Goal: Task Accomplishment & Management: Complete application form

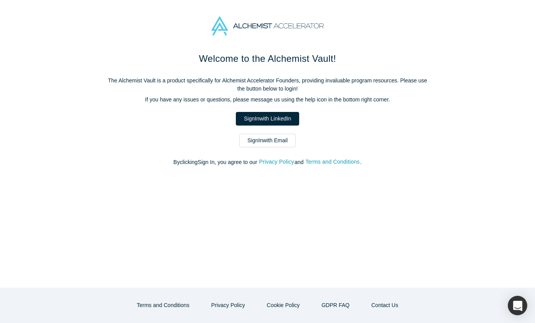
click at [320, 210] on div "Welcome to the Alchemist Vault! The Alchemist Vault is a product specifically f…" at bounding box center [267, 170] width 535 height 236
click at [273, 119] on link "Sign In with LinkedIn" at bounding box center [267, 119] width 63 height 14
click at [265, 245] on div "Welcome to the Alchemist Vault! The Alchemist Vault is a product specifically f…" at bounding box center [267, 170] width 535 height 236
click at [236, 221] on div "Welcome to the Alchemist Vault! The Alchemist Vault is a product specifically f…" at bounding box center [267, 170] width 535 height 236
click at [274, 119] on link "Sign In with LinkedIn" at bounding box center [267, 119] width 63 height 14
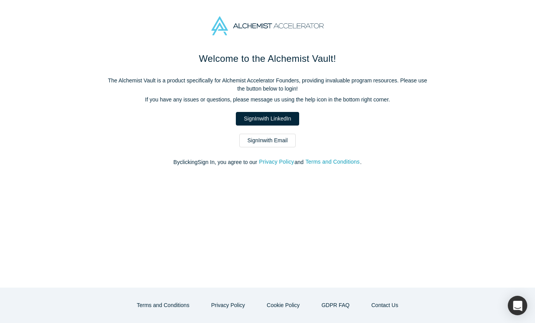
click at [268, 137] on link "Sign In with Email" at bounding box center [268, 141] width 57 height 14
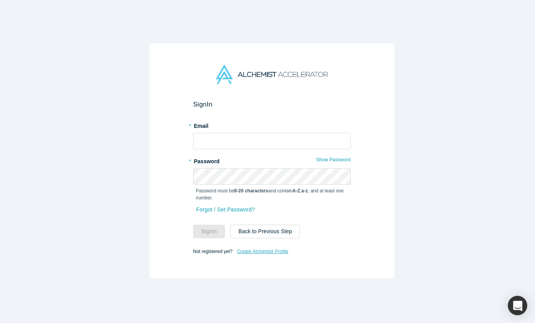
click at [266, 247] on link "Create Alchemist Profile" at bounding box center [263, 252] width 52 height 10
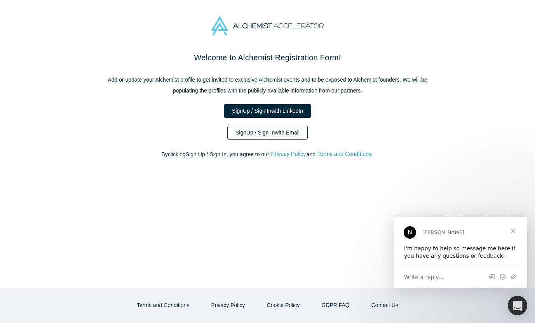
click at [269, 134] on link "Sign Up / Sign In with Email" at bounding box center [267, 133] width 80 height 14
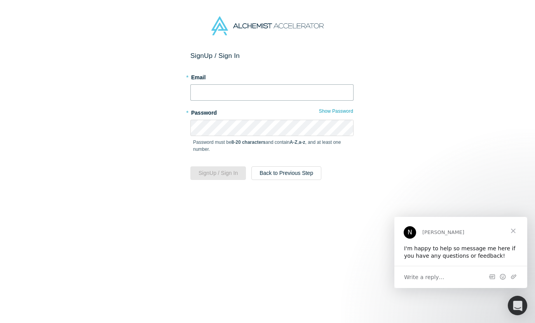
click at [238, 95] on input "text" at bounding box center [272, 92] width 163 height 16
click at [238, 93] on input "text" at bounding box center [272, 92] width 163 height 16
type input "naoco_hunter@jetro.go.jp"
click at [281, 216] on div "Sign Up / Sign In * Email naoco_hunter@jetro.go.jp * Password Show Password Pas…" at bounding box center [272, 192] width 544 height 280
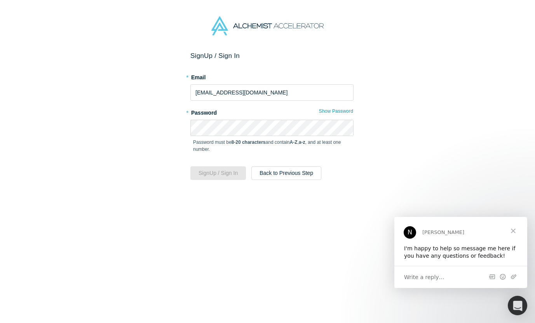
click at [373, 154] on div "Sign Up / Sign In * Email naoco_hunter@jetro.go.jp * Password Show Password Pas…" at bounding box center [272, 192] width 544 height 280
click at [339, 110] on button "Show Password" at bounding box center [336, 111] width 35 height 10
click at [339, 110] on button "Hide Password" at bounding box center [337, 111] width 33 height 10
click at [377, 175] on div "Sign Up / Sign In * Email naoco_hunter@jetro.go.jp * Password Show Password Pas…" at bounding box center [272, 192] width 544 height 280
click at [514, 227] on span "Close" at bounding box center [514, 231] width 28 height 28
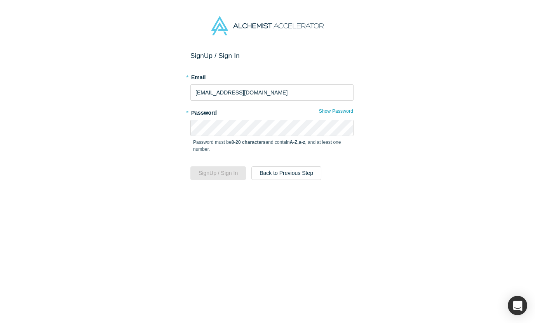
click at [417, 220] on div "Sign Up / Sign In * Email naoco_hunter@jetro.go.jp * Password Show Password Pas…" at bounding box center [272, 192] width 544 height 280
click at [238, 203] on div "Sign Up / Sign In * Email naoco_hunter@jetro.go.jp * Password Show Password Pas…" at bounding box center [272, 192] width 544 height 280
click at [191, 166] on button "Sign Up / Sign In" at bounding box center [219, 173] width 56 height 14
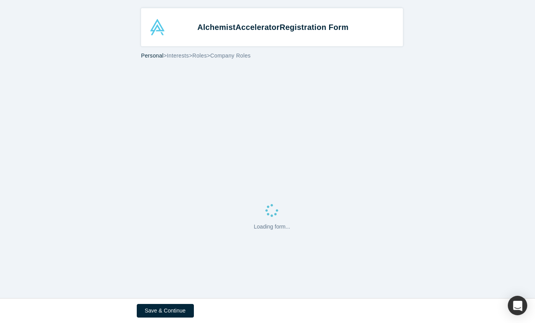
select select "US"
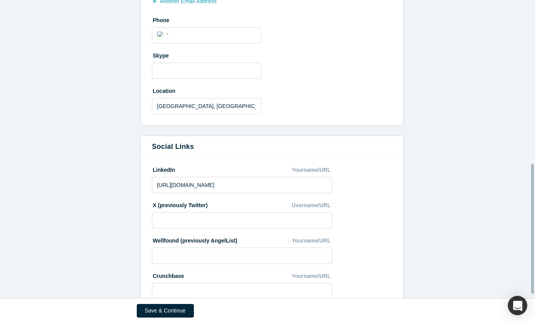
scroll to position [384, 0]
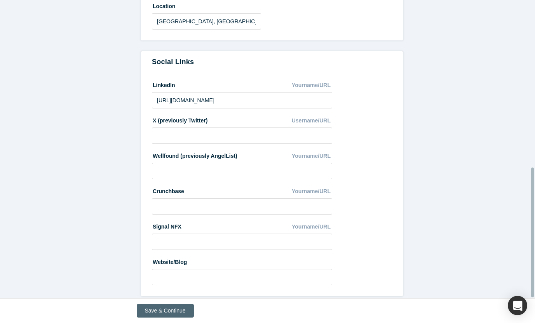
click at [173, 308] on button "Save & Continue" at bounding box center [165, 311] width 57 height 14
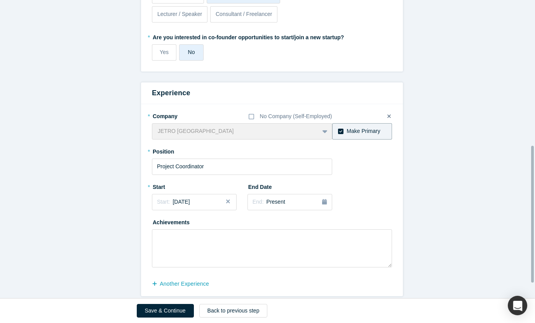
scroll to position [57, 0]
